Goal: Task Accomplishment & Management: Manage account settings

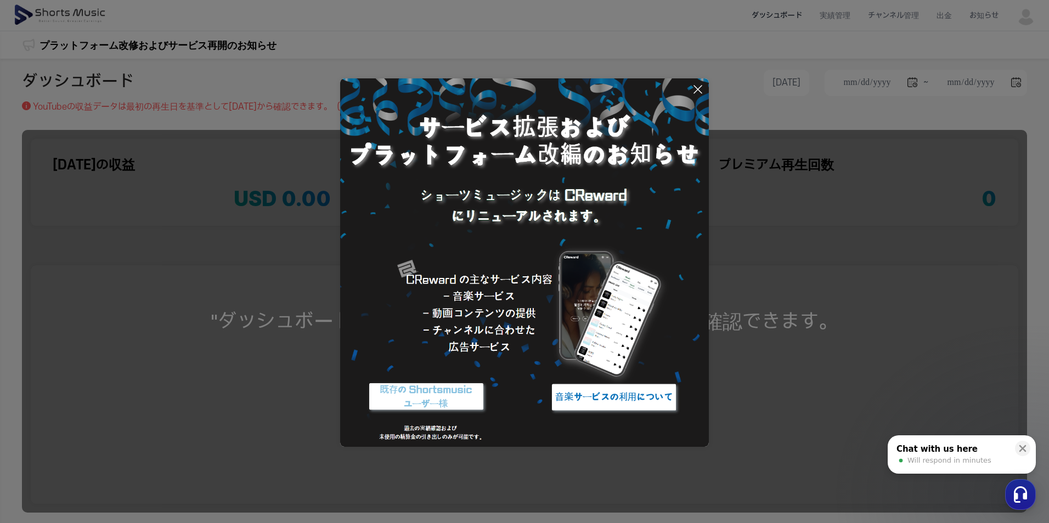
click at [692, 91] on icon at bounding box center [697, 89] width 13 height 13
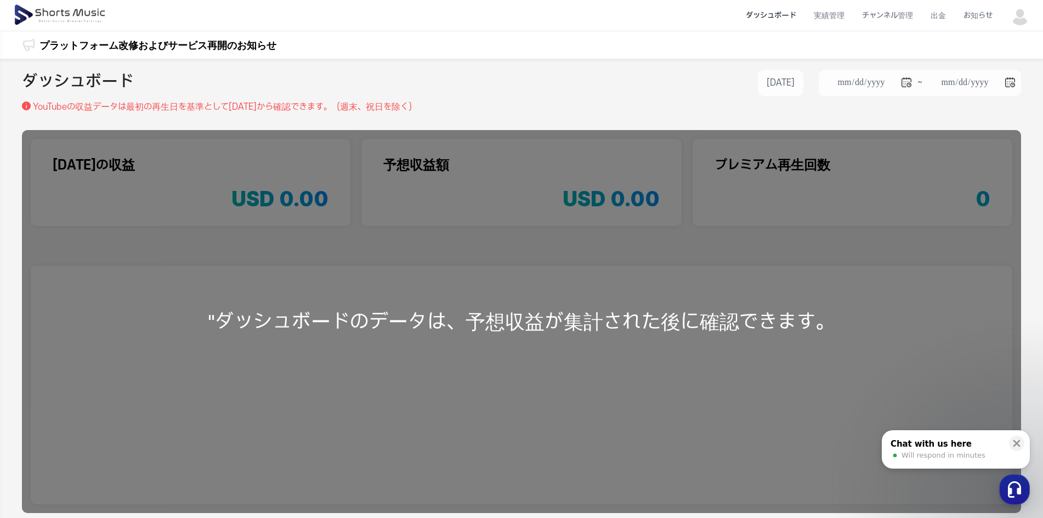
click at [1030, 16] on img at bounding box center [1020, 15] width 20 height 20
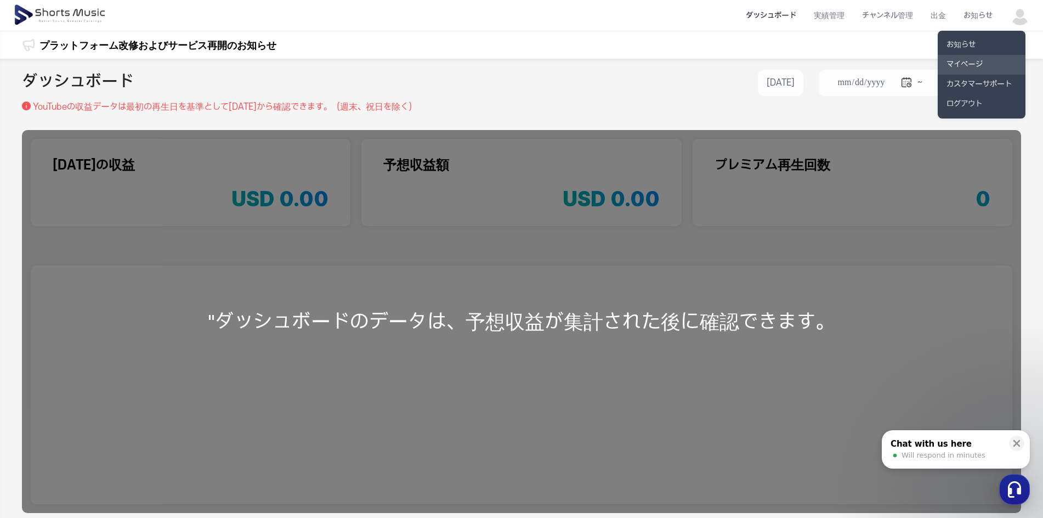
click at [967, 58] on link "マイページ" at bounding box center [982, 65] width 88 height 20
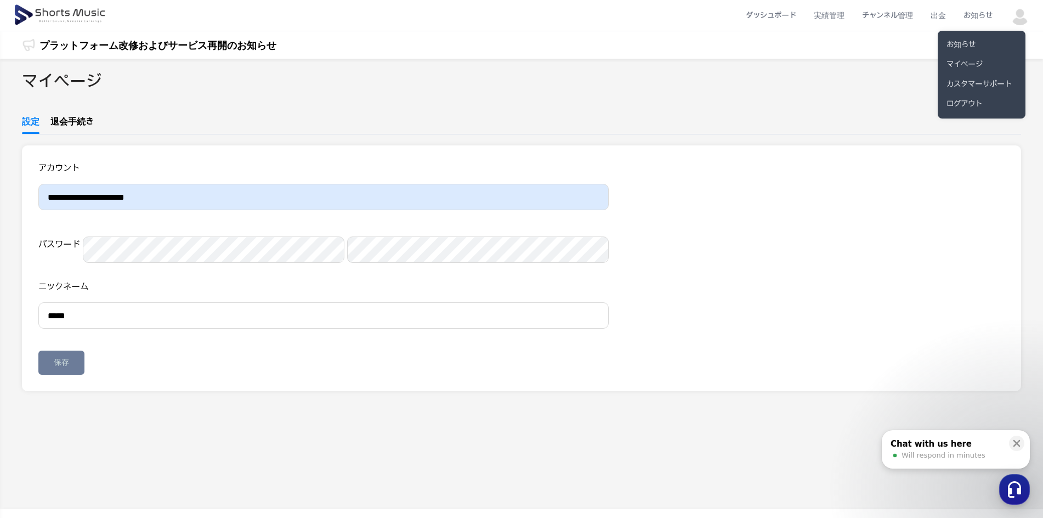
click at [897, 15] on button at bounding box center [521, 259] width 1043 height 518
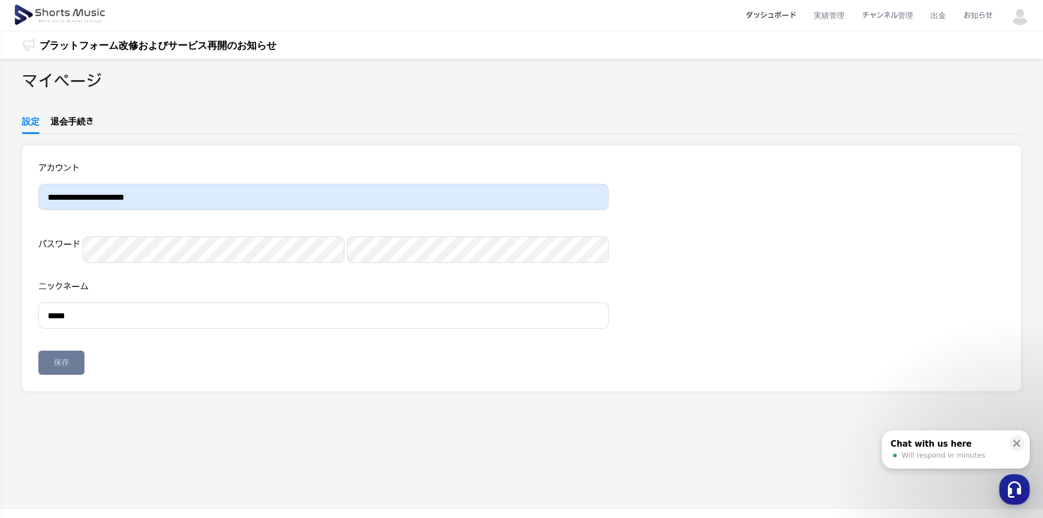
click at [774, 19] on li "ダッシュボード" at bounding box center [771, 15] width 68 height 29
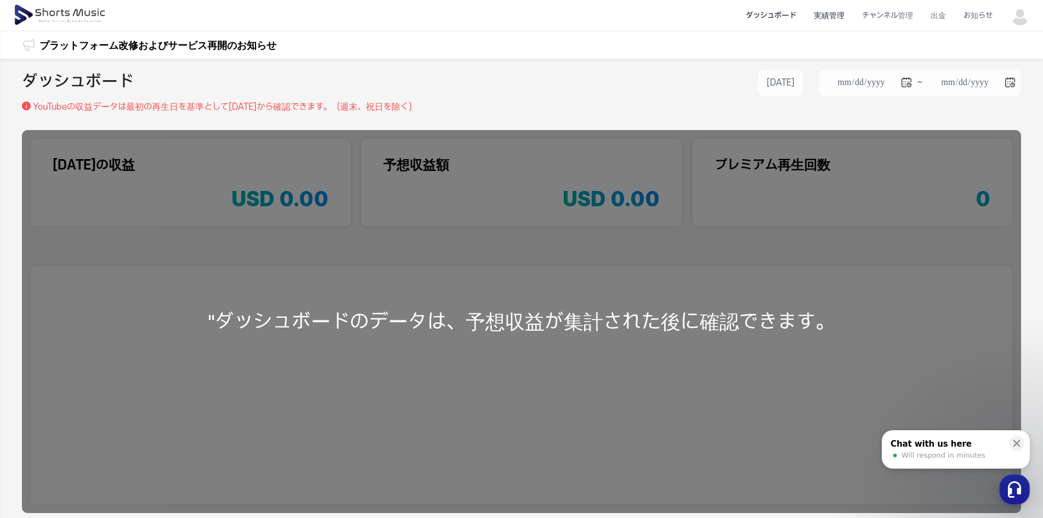
click at [824, 18] on li "実績管理" at bounding box center [829, 15] width 48 height 29
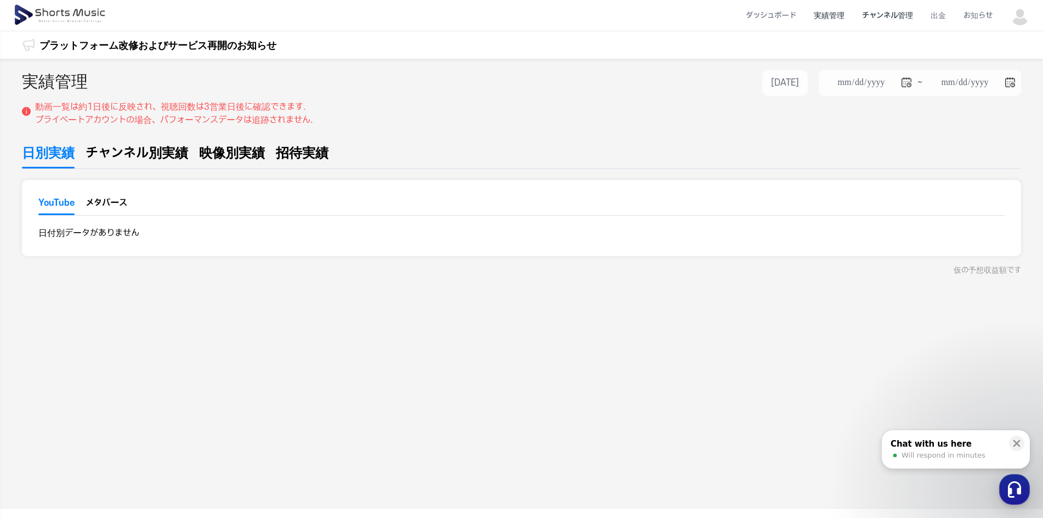
click at [897, 18] on li "チャンネル管理" at bounding box center [887, 15] width 69 height 29
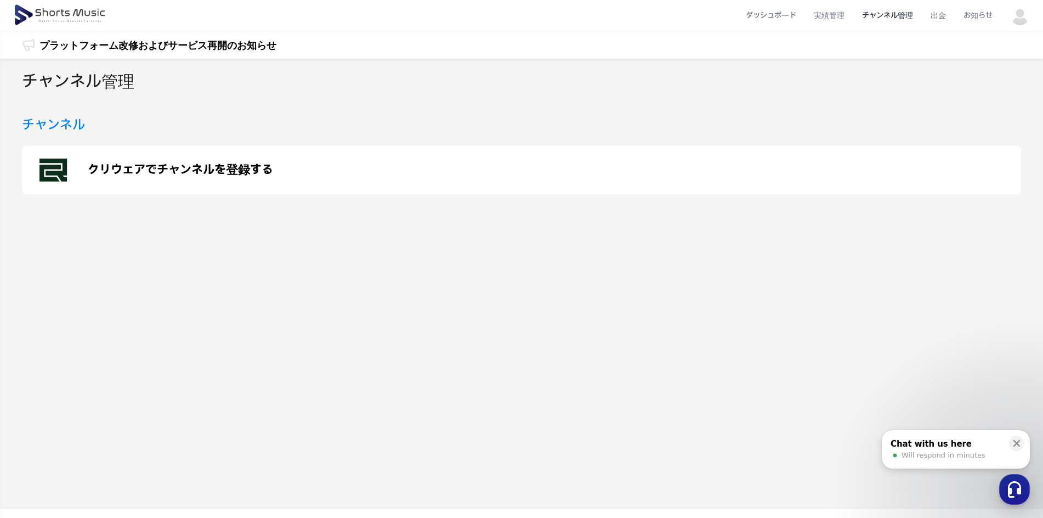
click at [44, 129] on h3 "チャンネル" at bounding box center [53, 125] width 63 height 20
click at [162, 166] on p "クリウェアでチャンネルを登録する" at bounding box center [180, 169] width 185 height 13
